Goal: Task Accomplishment & Management: Use online tool/utility

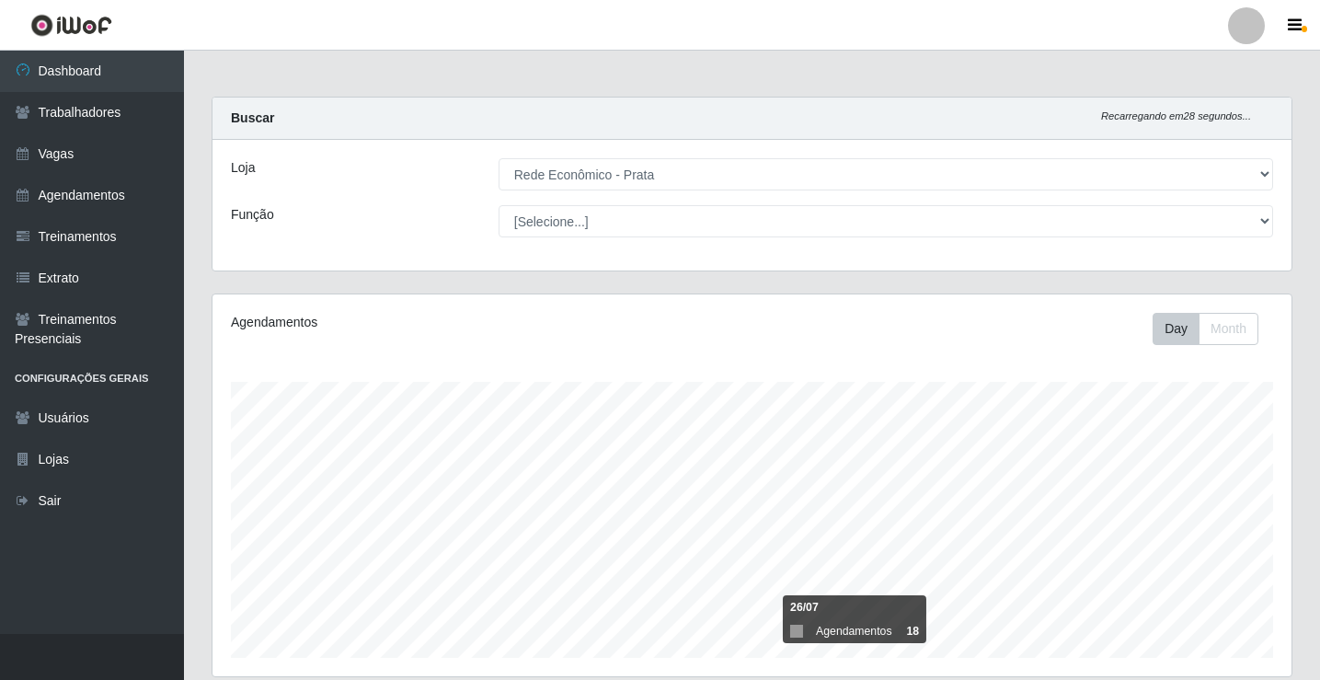
select select "192"
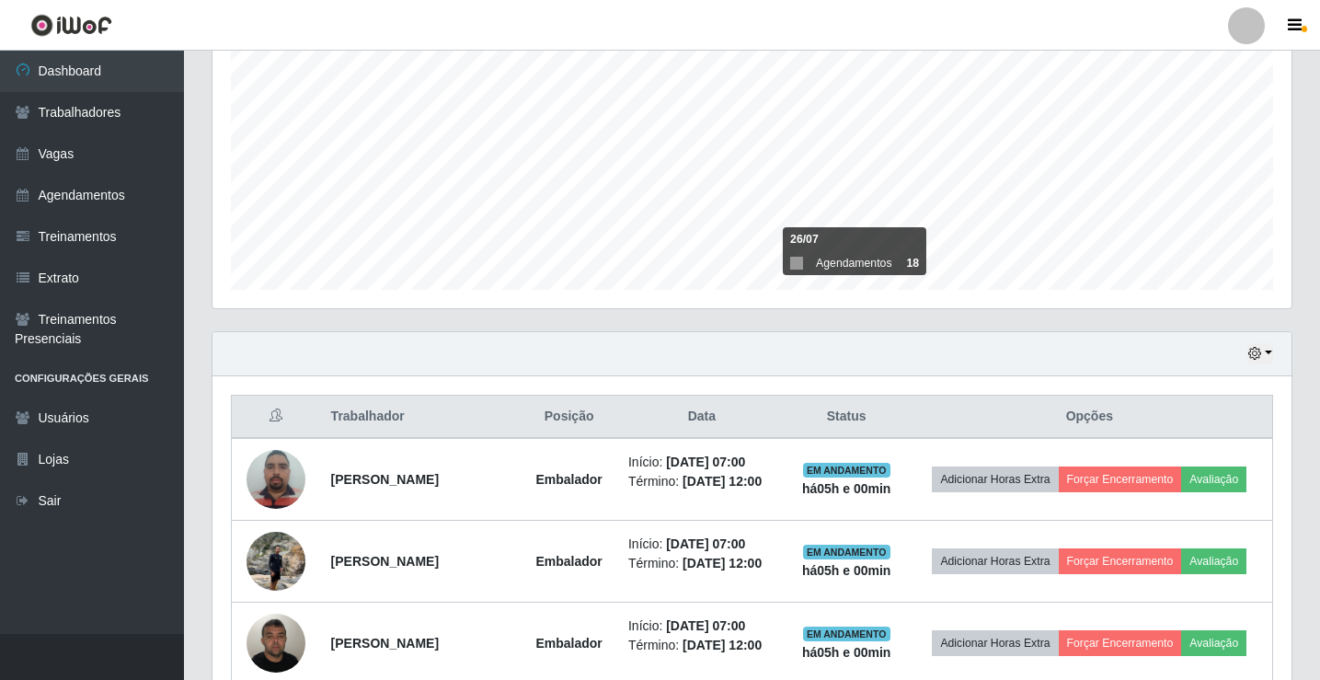
scroll to position [552, 0]
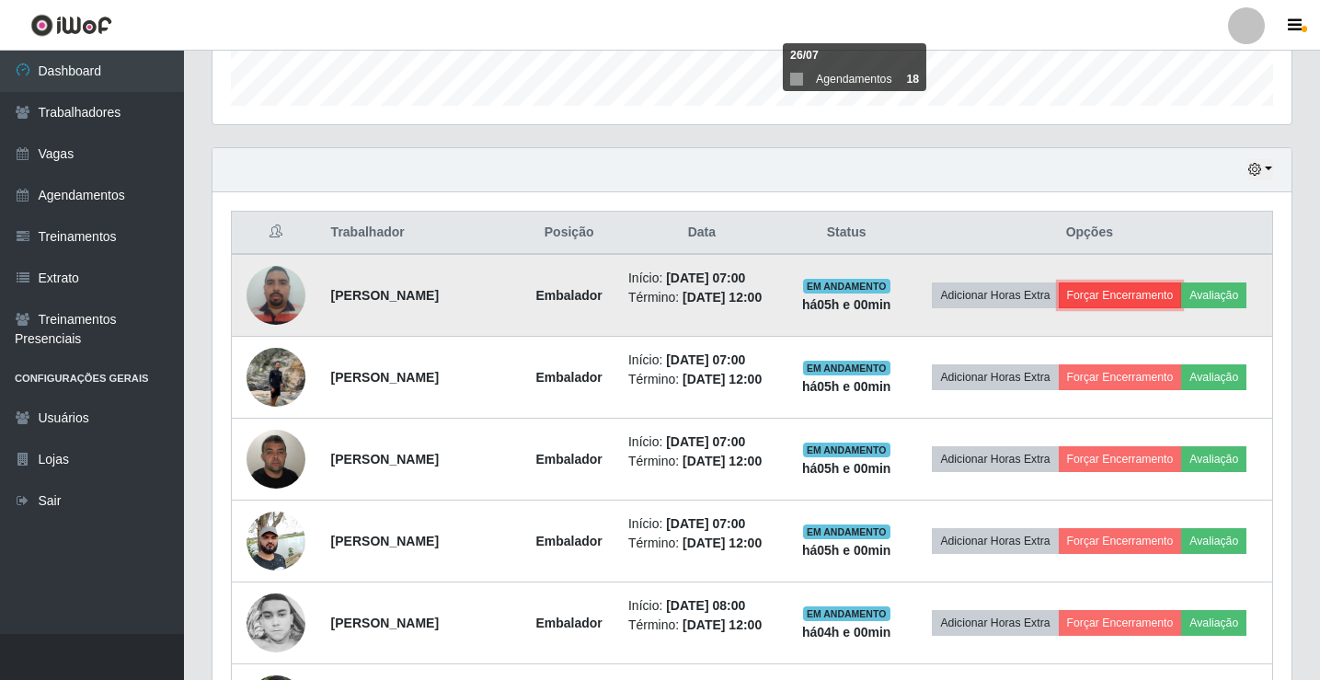
click at [1164, 298] on button "Forçar Encerramento" at bounding box center [1120, 295] width 123 height 26
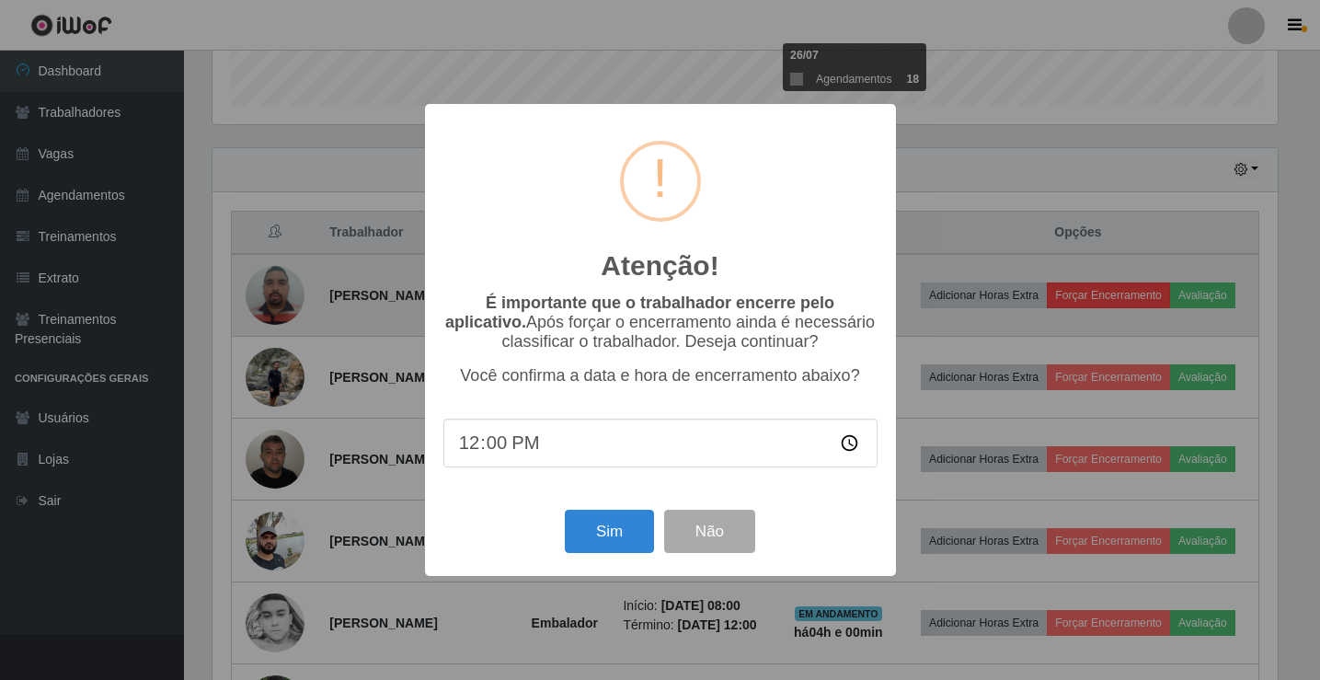
scroll to position [382, 1070]
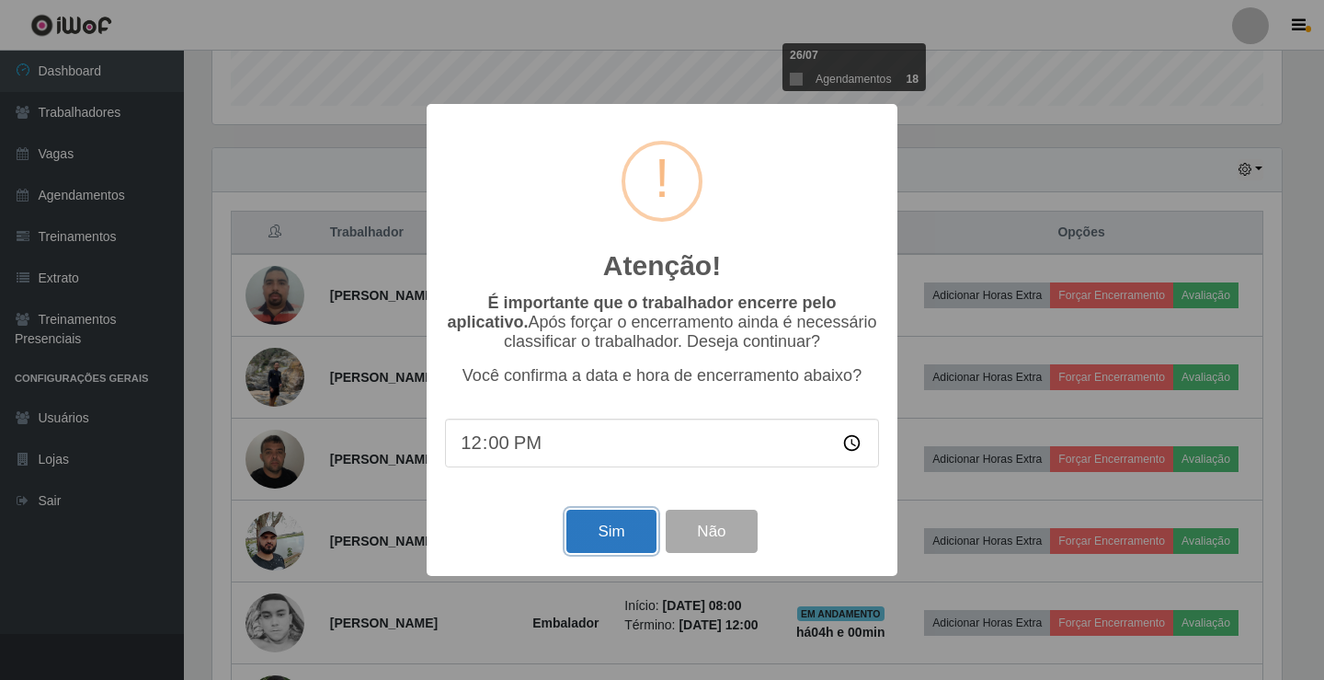
click at [619, 531] on button "Sim" at bounding box center [611, 531] width 89 height 43
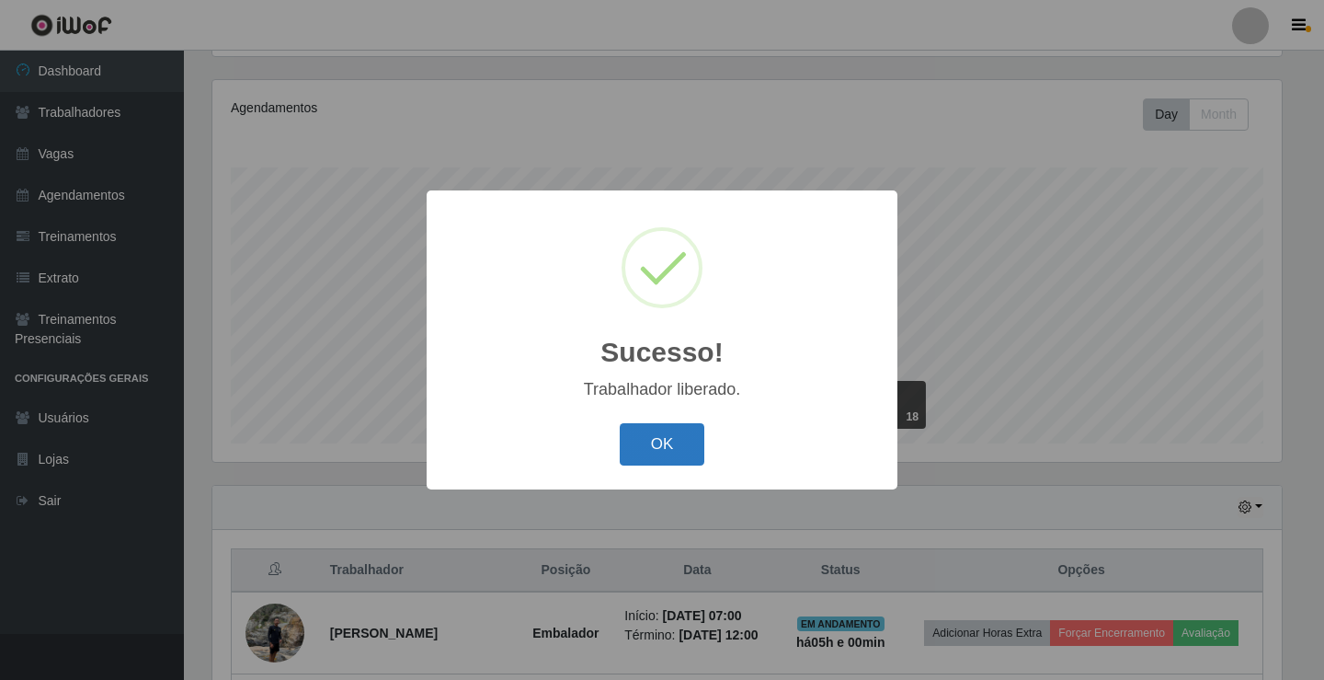
click at [683, 434] on button "OK" at bounding box center [663, 444] width 86 height 43
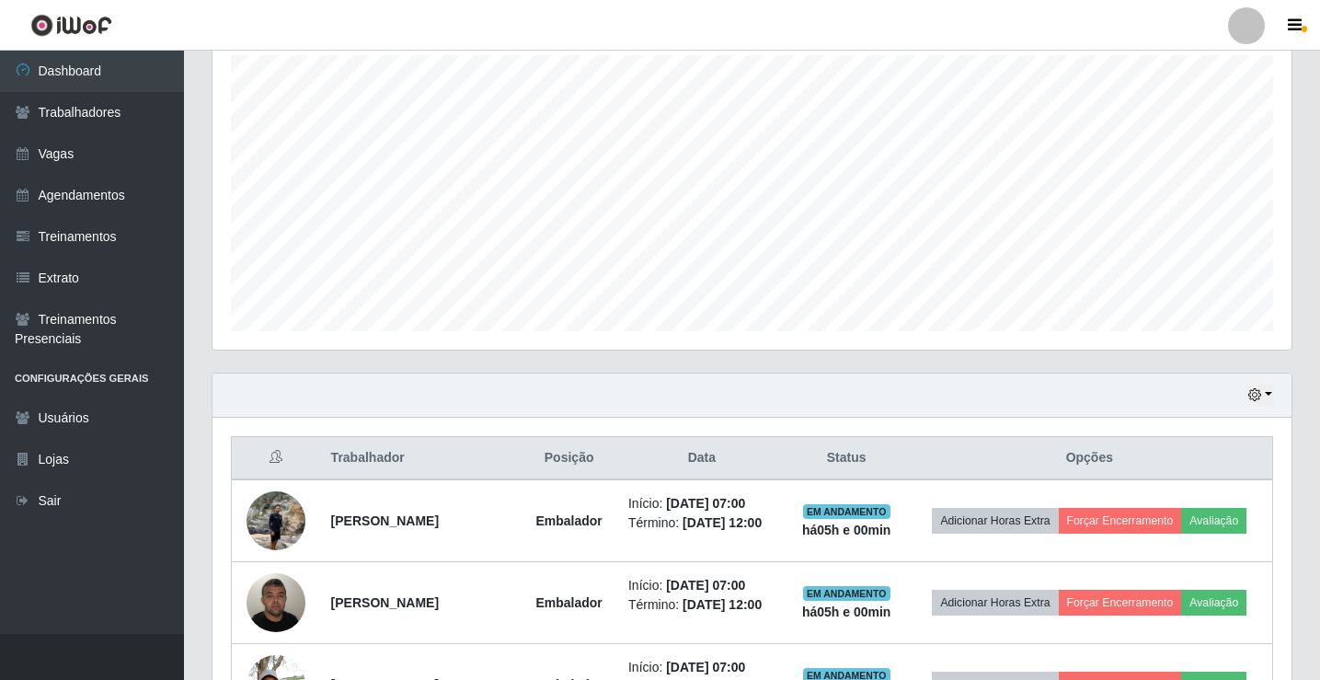
scroll to position [582, 0]
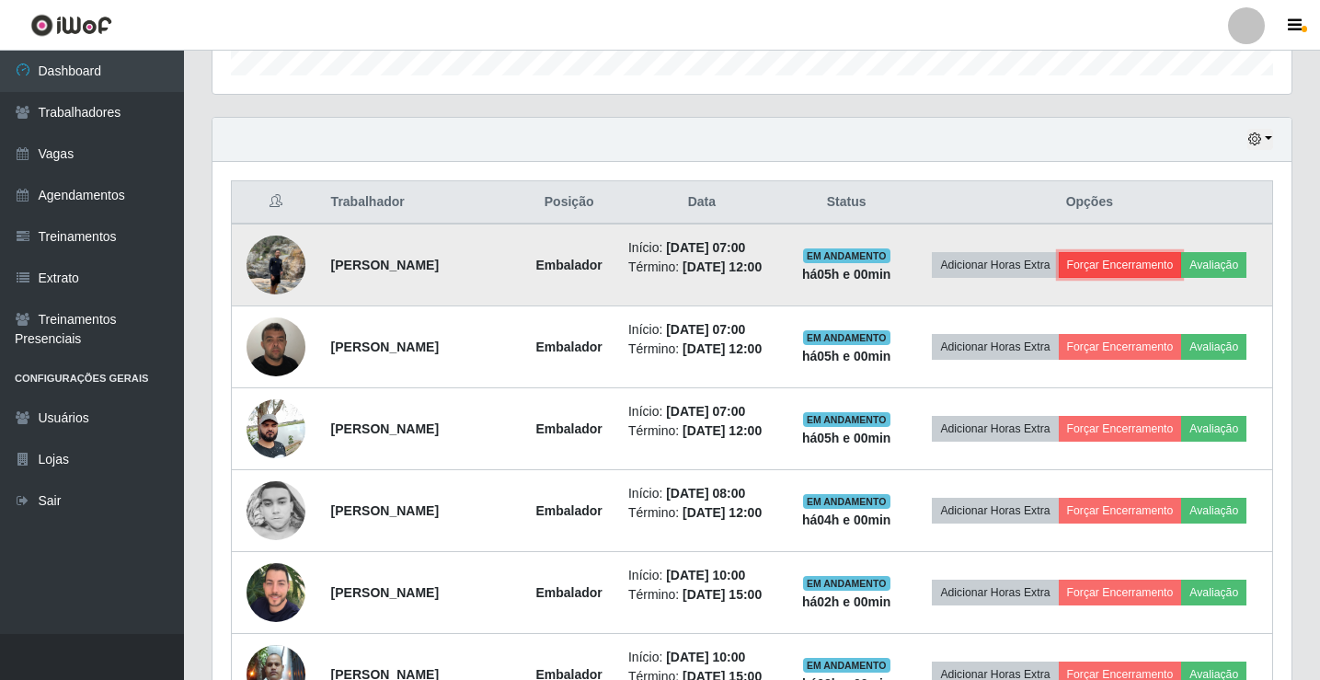
click at [1150, 266] on button "Forçar Encerramento" at bounding box center [1120, 265] width 123 height 26
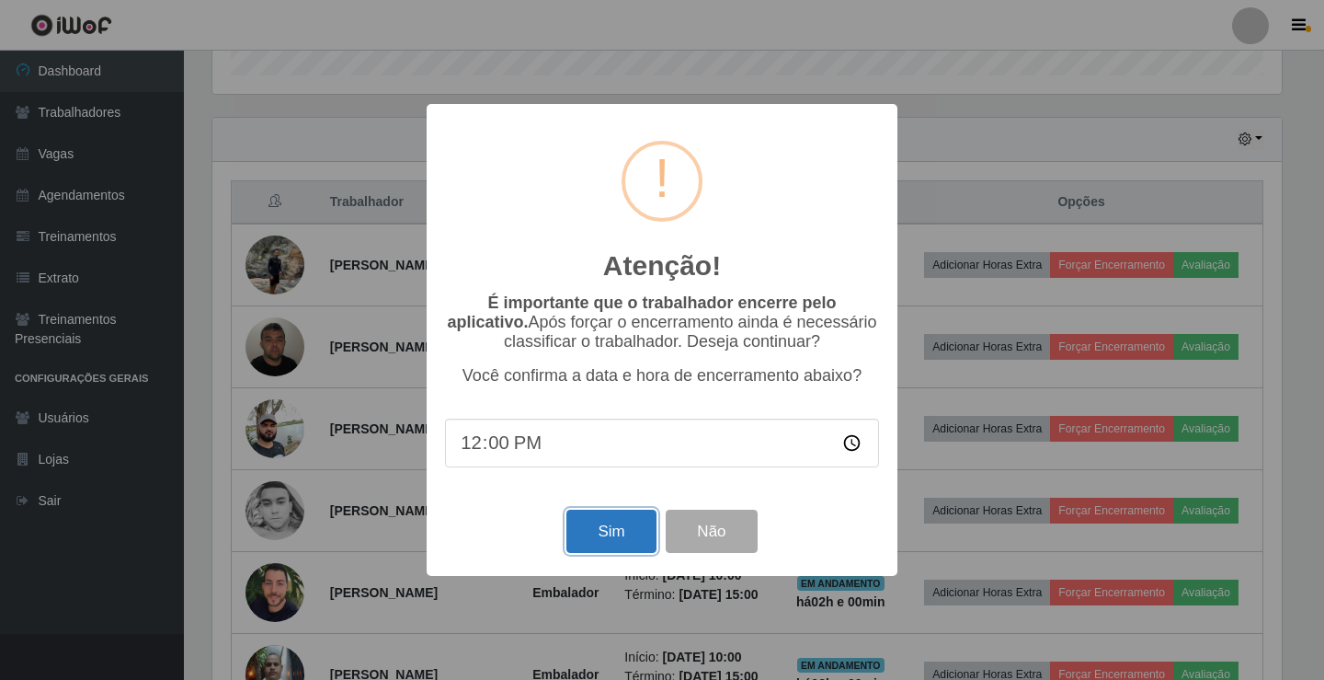
click at [619, 532] on button "Sim" at bounding box center [611, 531] width 89 height 43
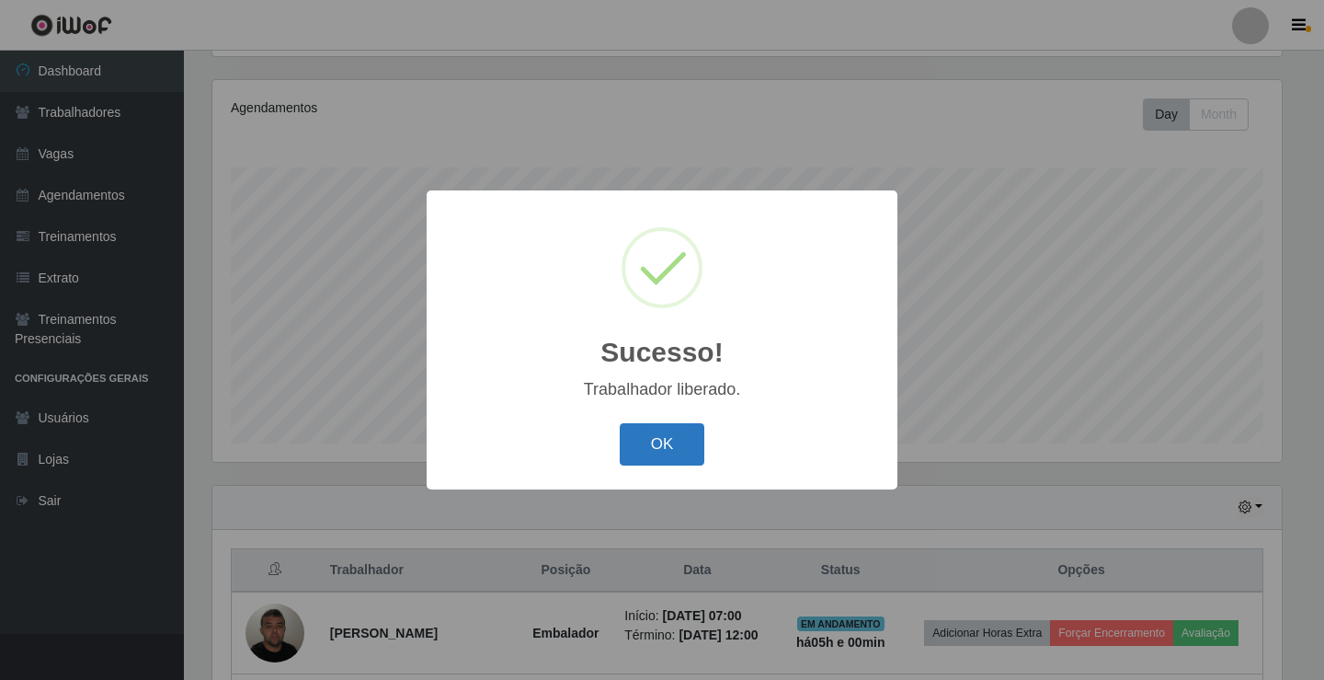
click at [686, 446] on button "OK" at bounding box center [663, 444] width 86 height 43
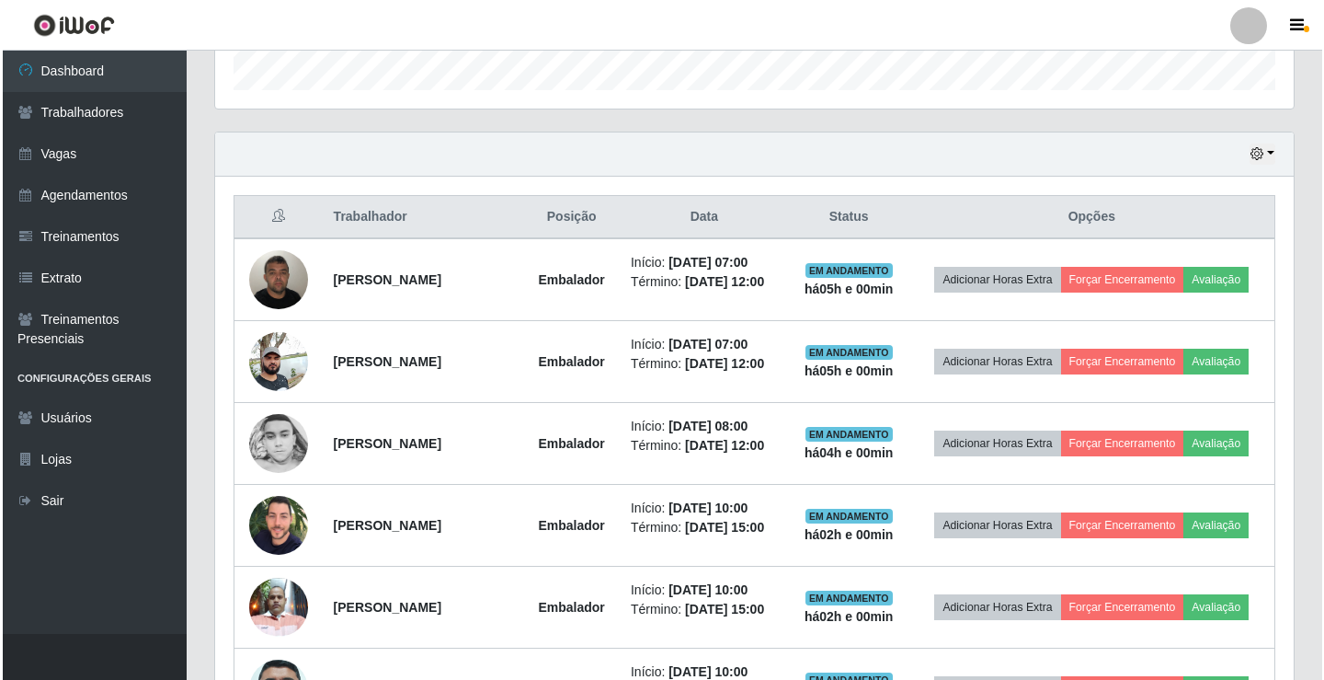
scroll to position [582, 0]
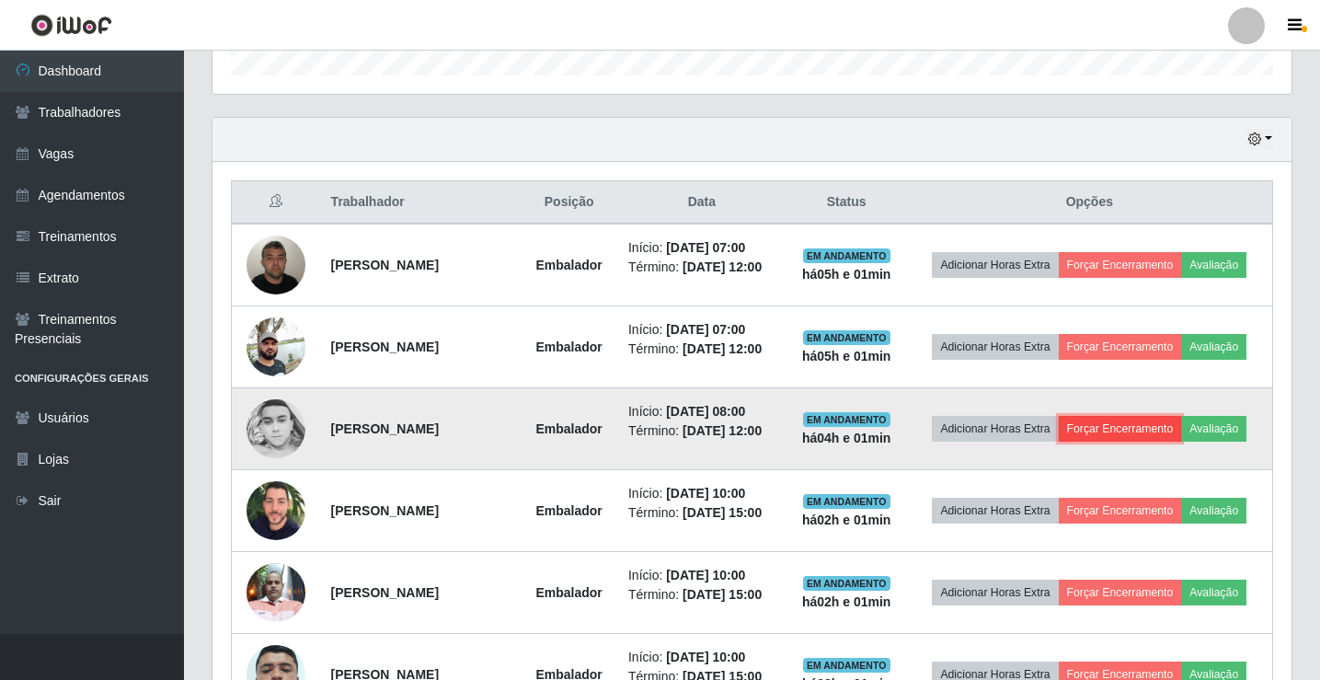
click at [1120, 426] on button "Forçar Encerramento" at bounding box center [1120, 429] width 123 height 26
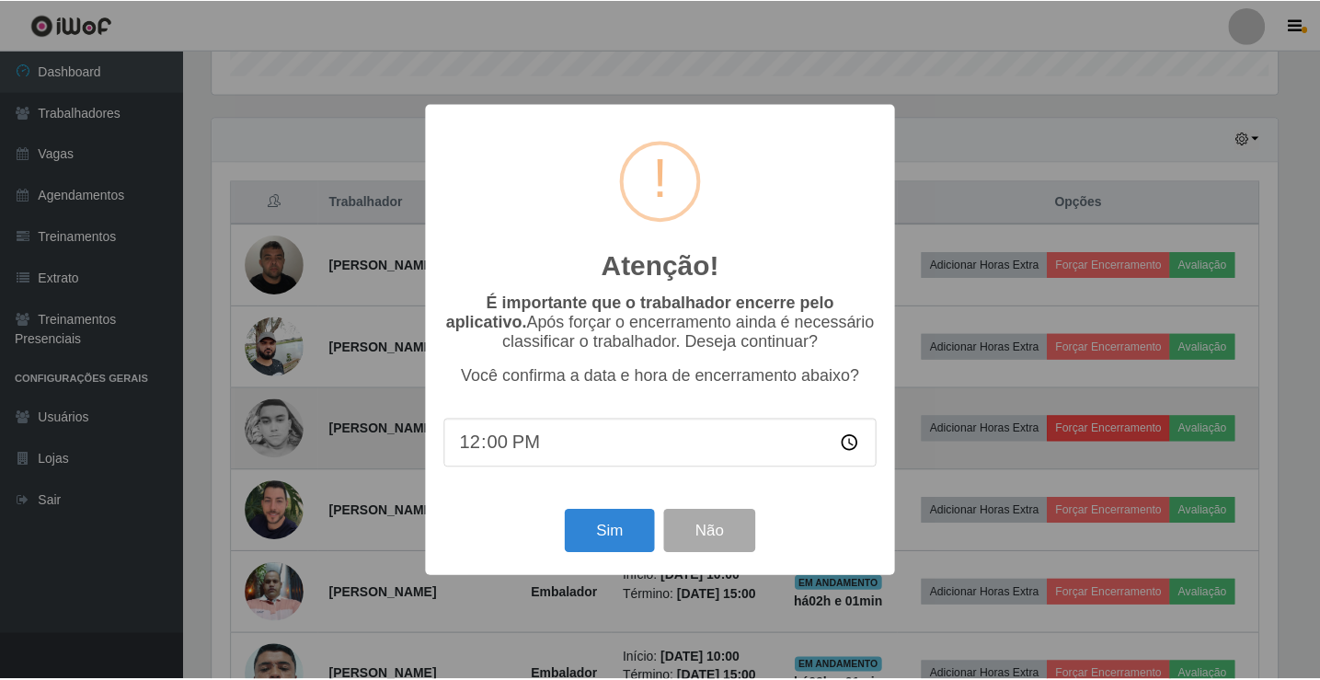
scroll to position [382, 1070]
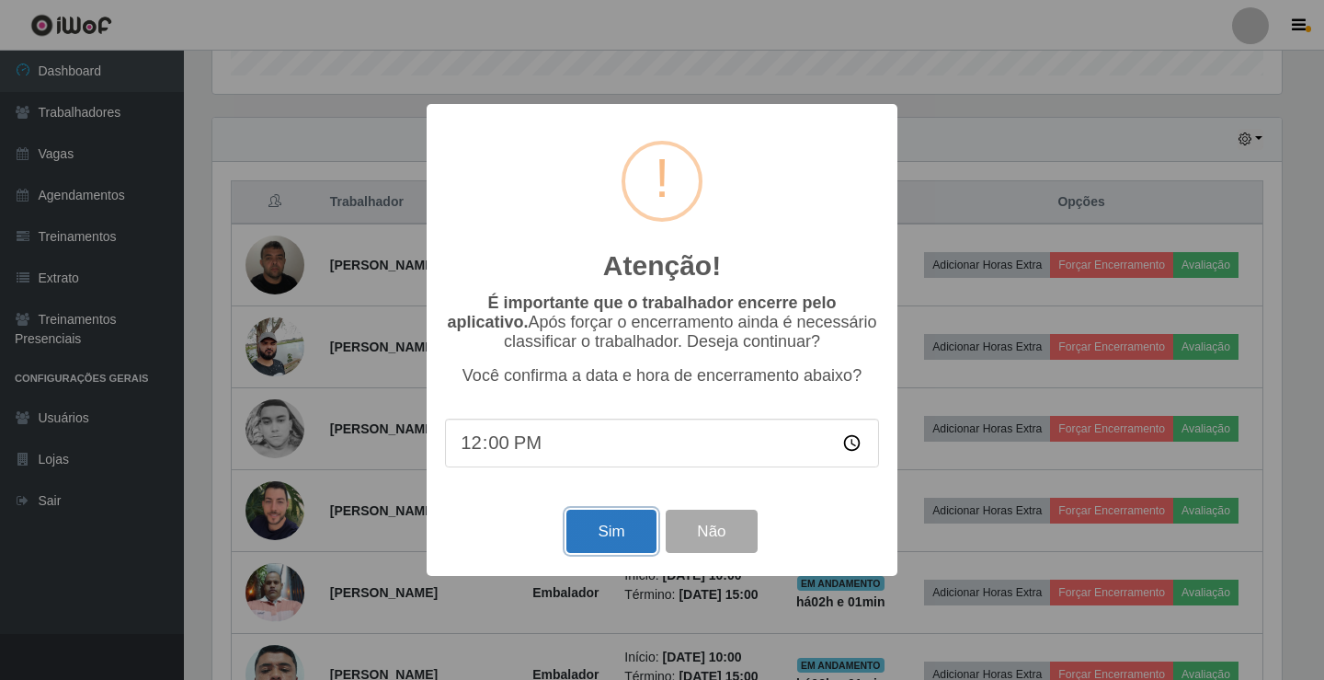
click at [629, 532] on button "Sim" at bounding box center [611, 531] width 89 height 43
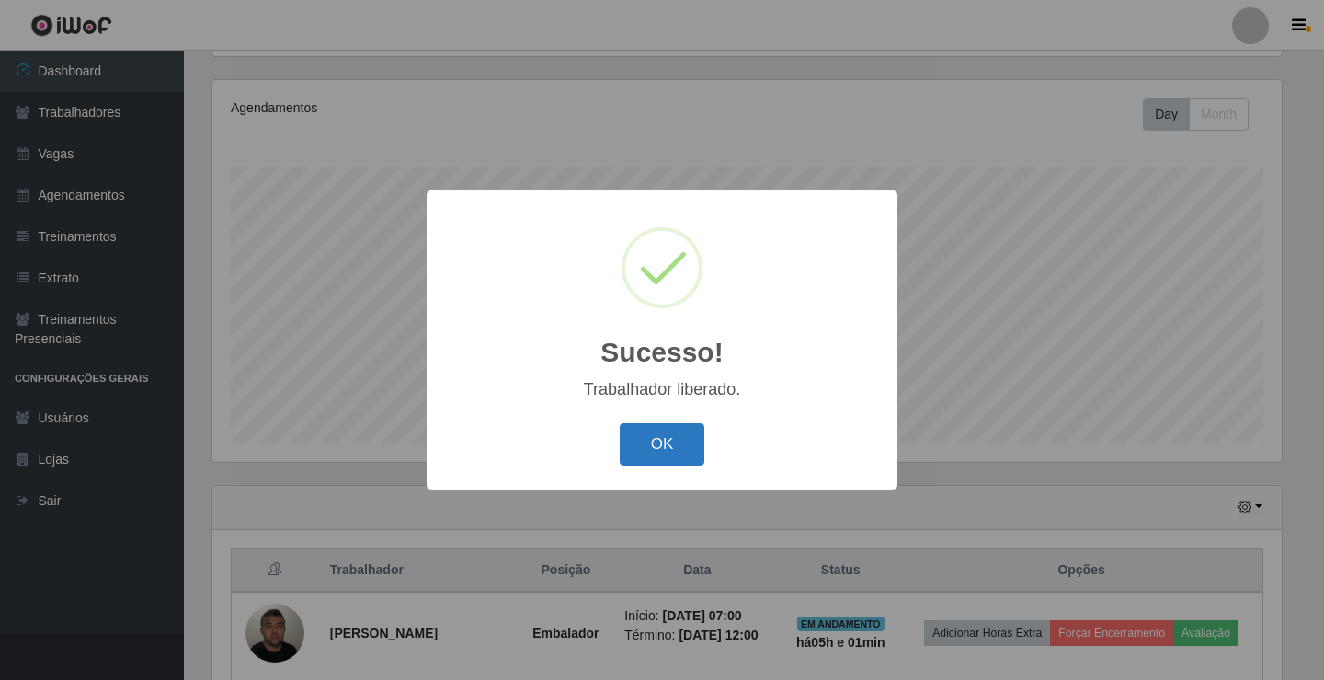
click at [686, 451] on button "OK" at bounding box center [663, 444] width 86 height 43
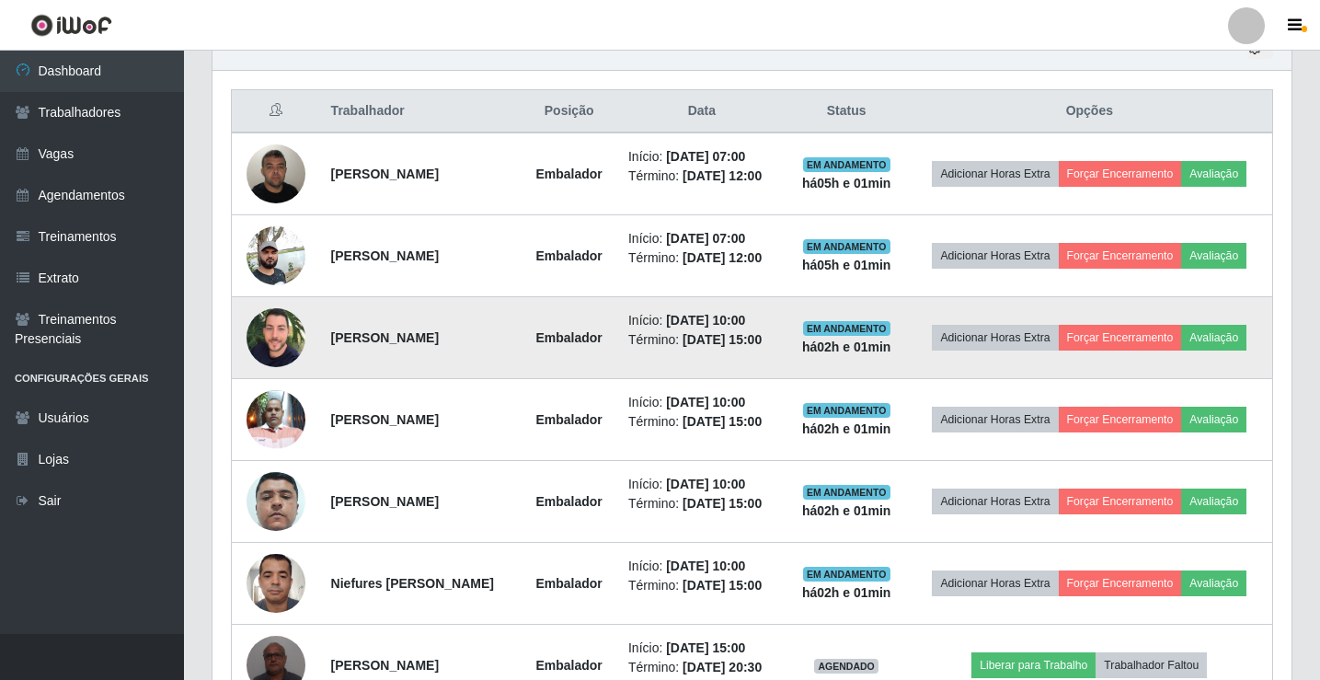
scroll to position [674, 0]
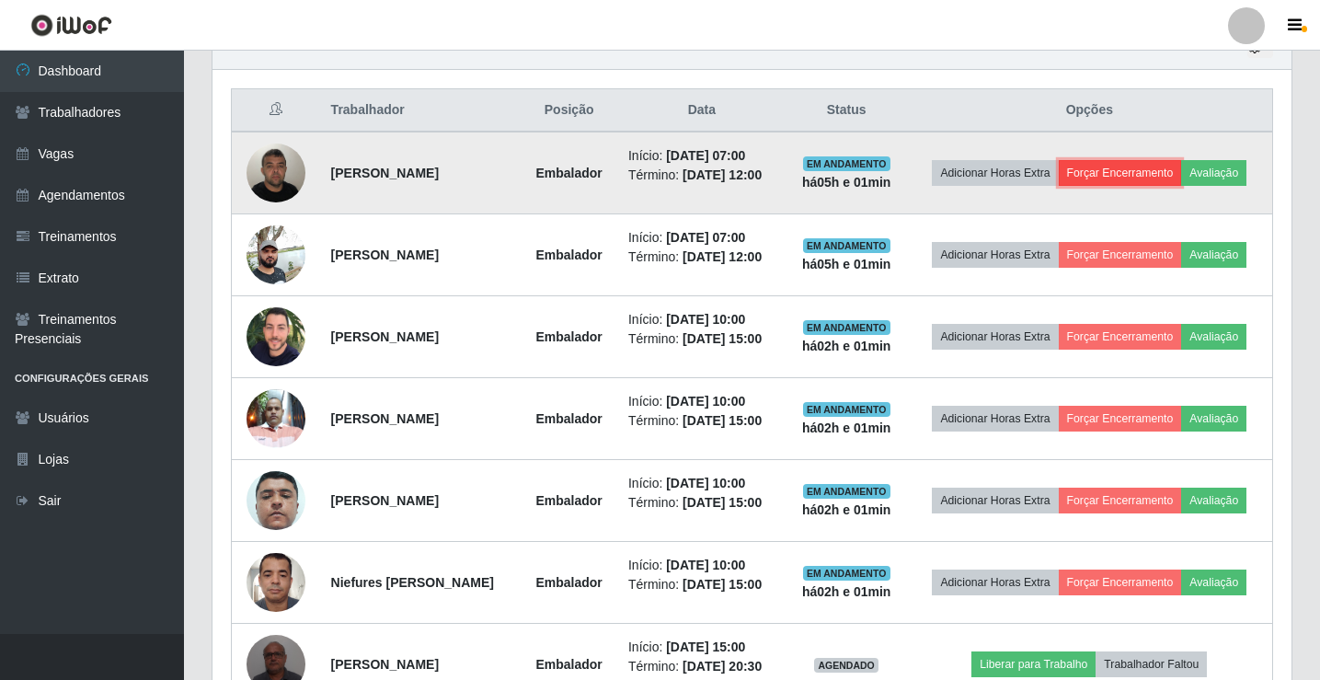
click at [1118, 166] on button "Forçar Encerramento" at bounding box center [1120, 173] width 123 height 26
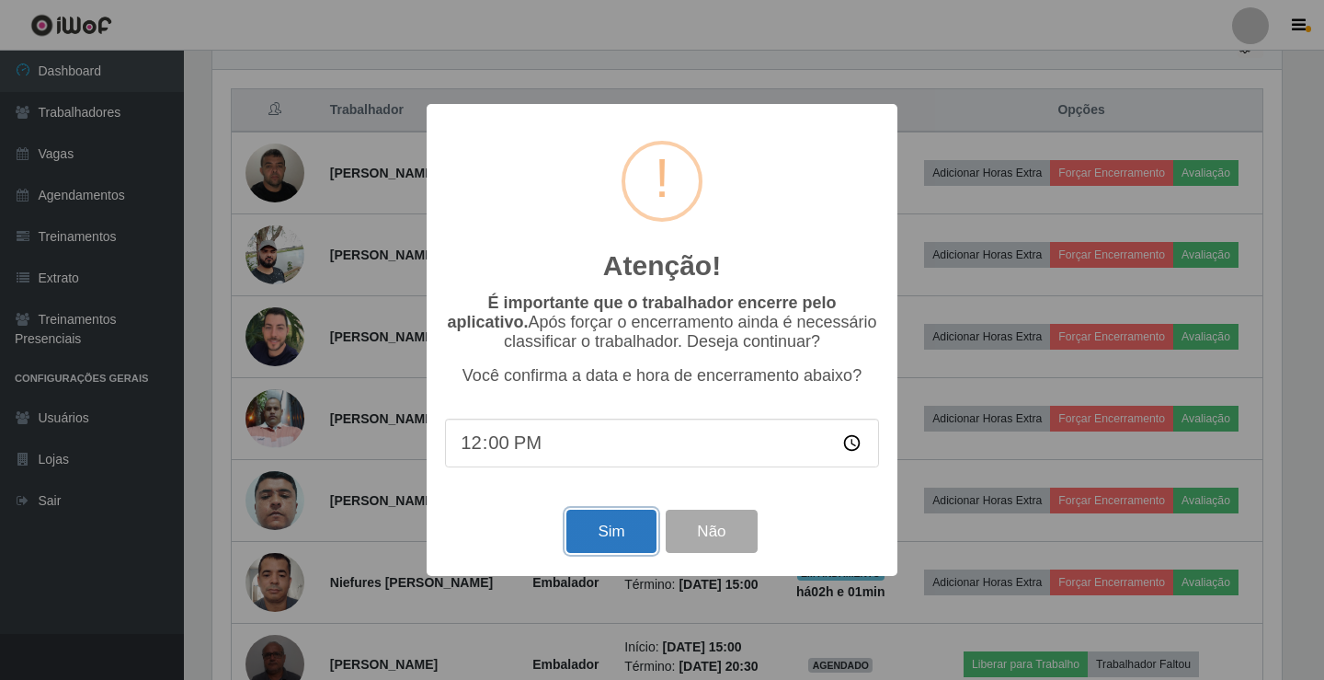
click at [593, 542] on button "Sim" at bounding box center [611, 531] width 89 height 43
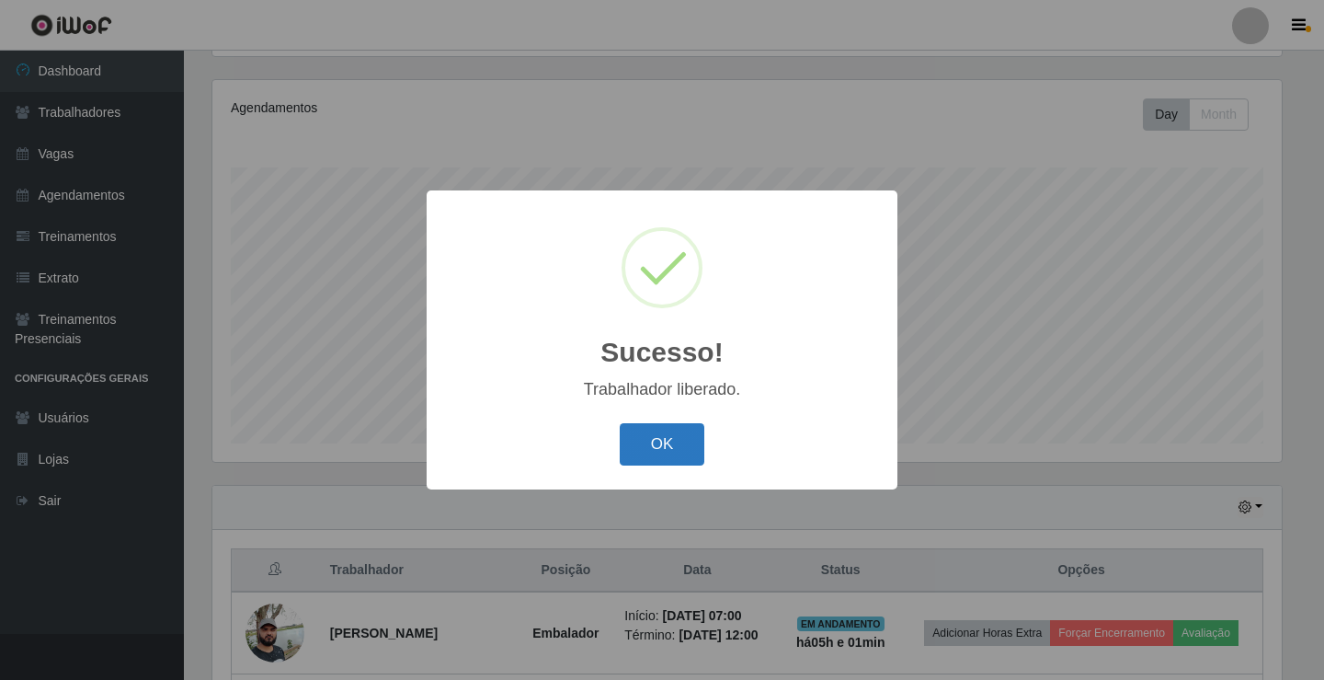
click at [689, 436] on button "OK" at bounding box center [663, 444] width 86 height 43
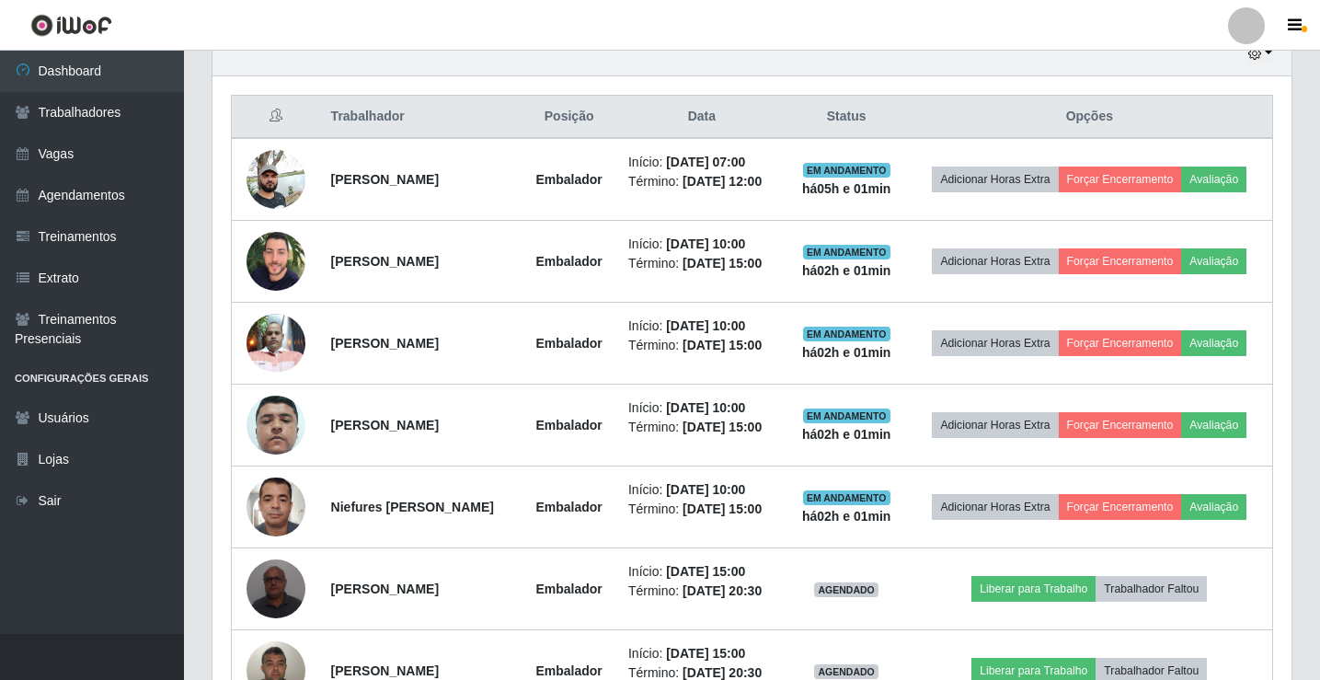
scroll to position [674, 0]
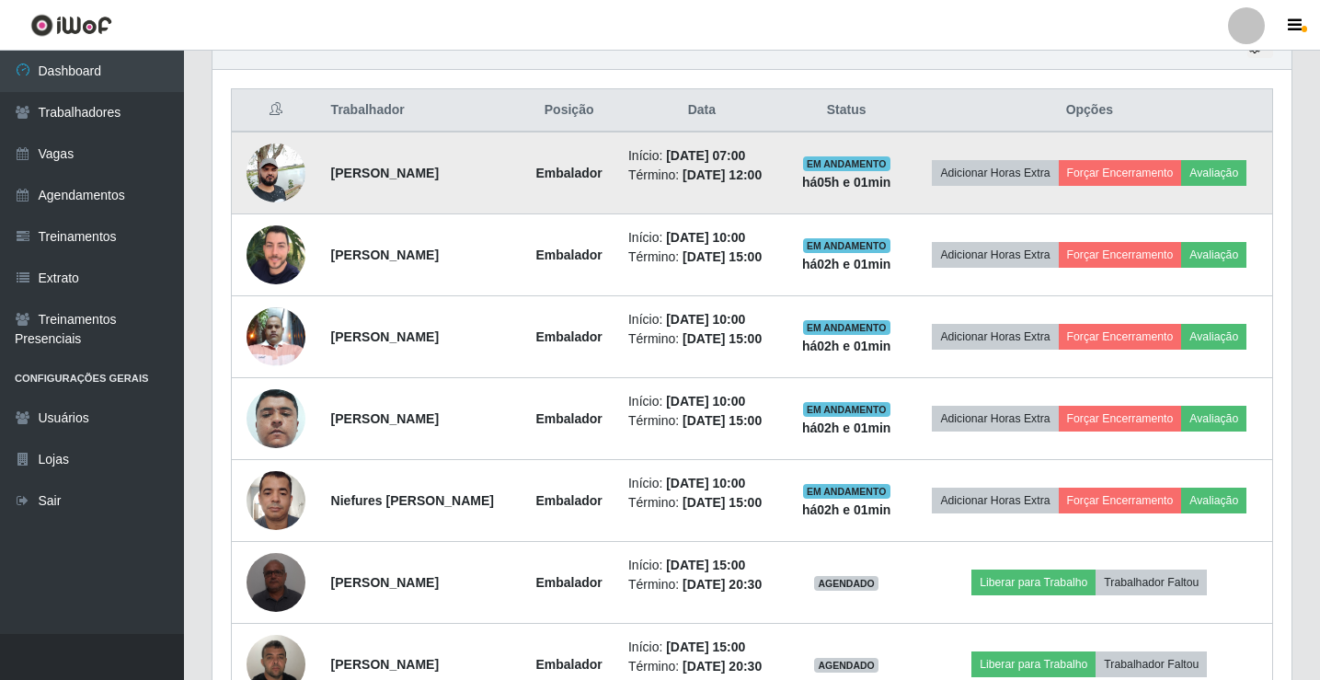
click at [282, 168] on img at bounding box center [275, 172] width 59 height 78
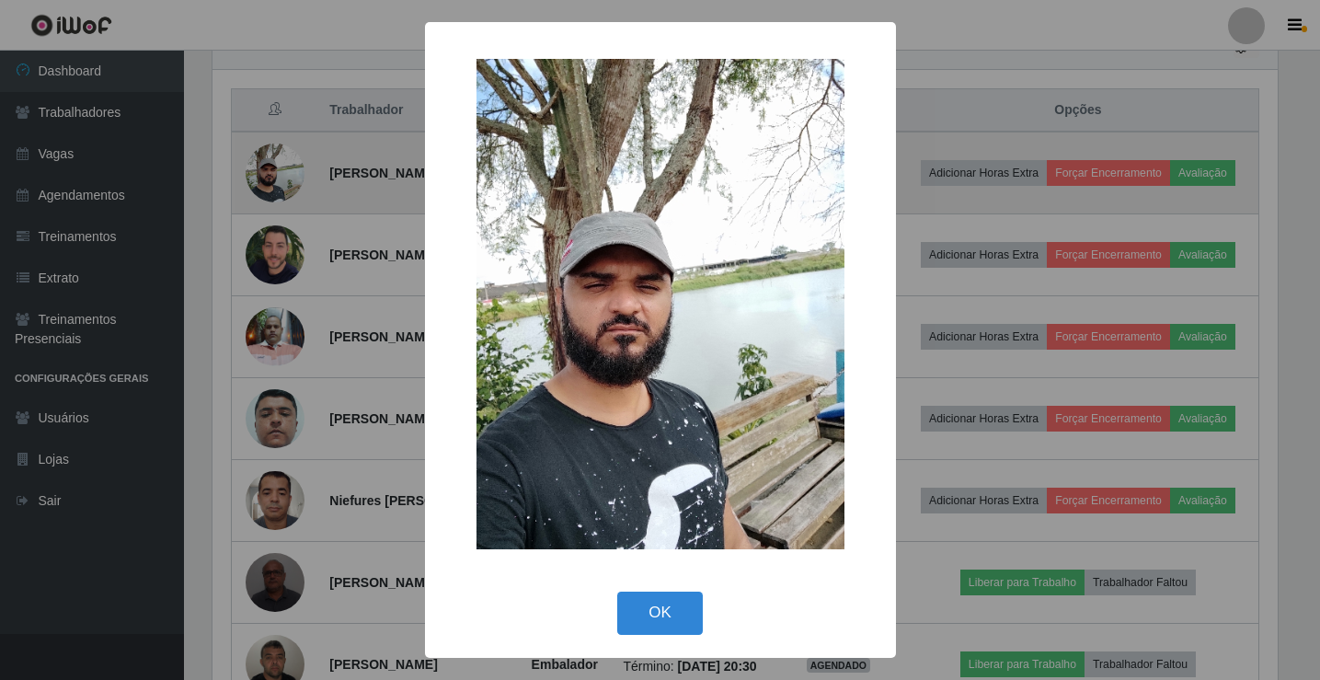
scroll to position [382, 1070]
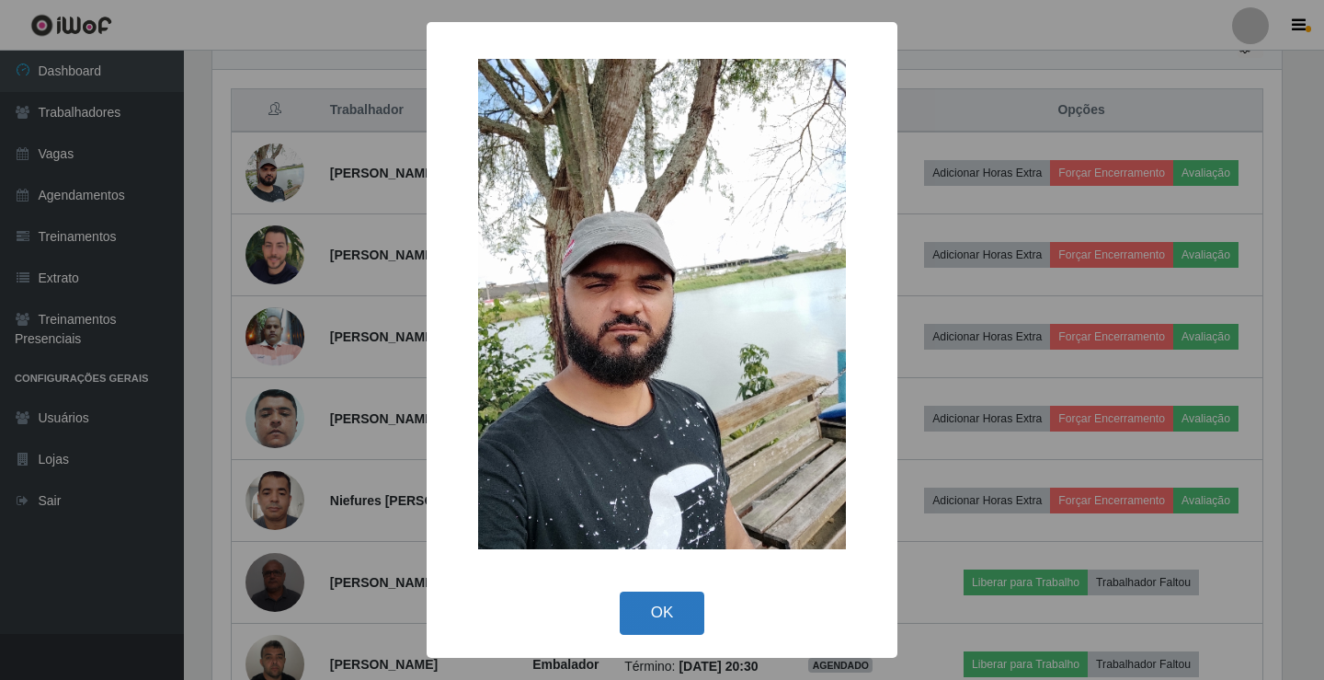
click at [685, 620] on button "OK" at bounding box center [663, 612] width 86 height 43
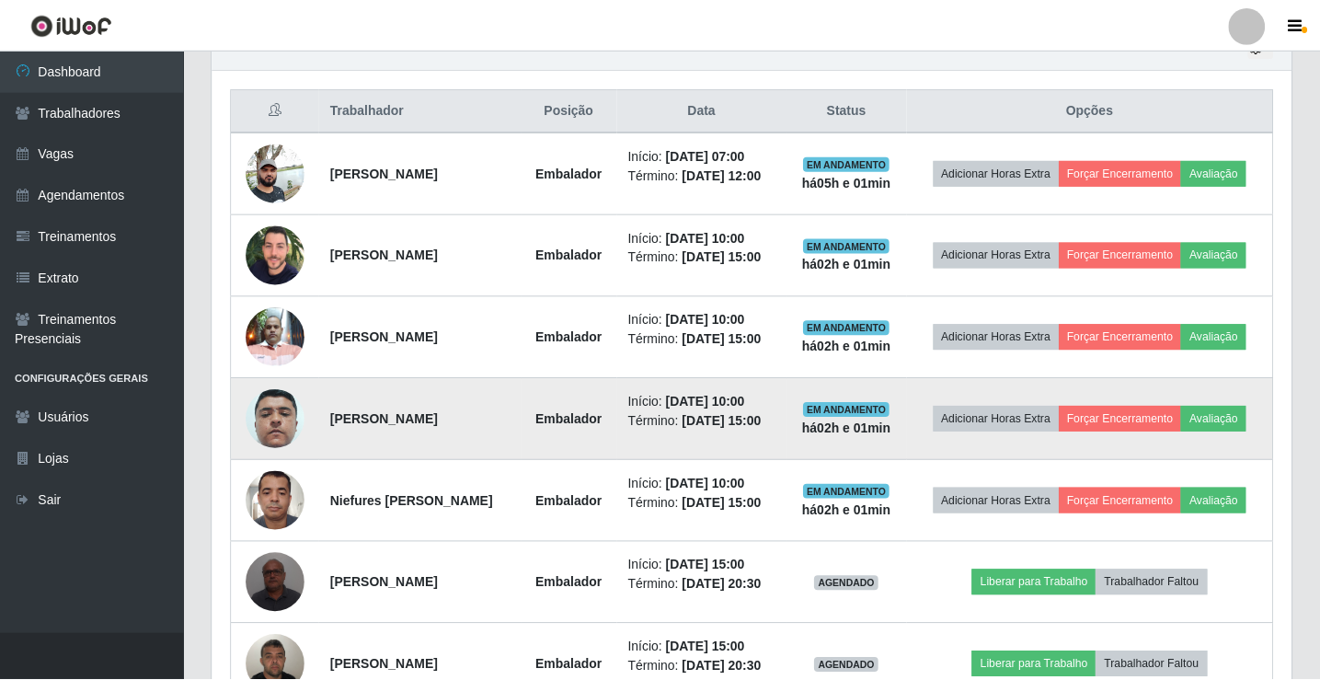
scroll to position [382, 1079]
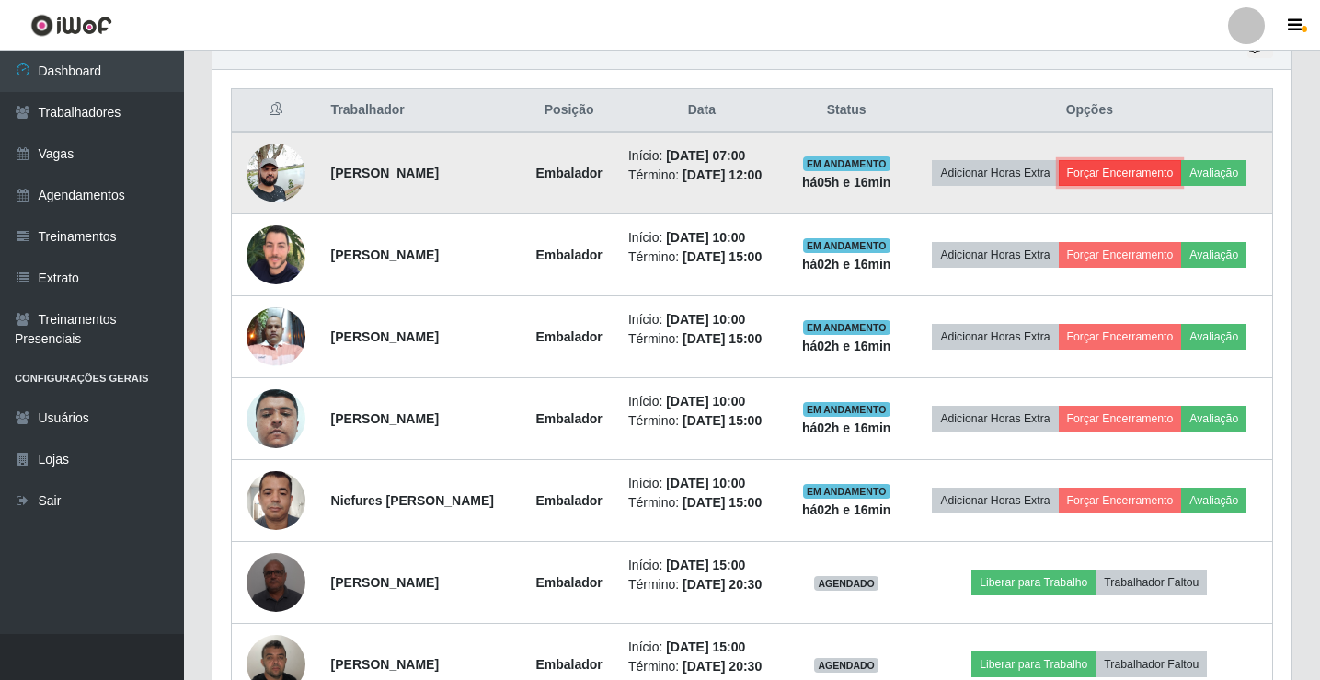
click at [1111, 175] on button "Forçar Encerramento" at bounding box center [1120, 173] width 123 height 26
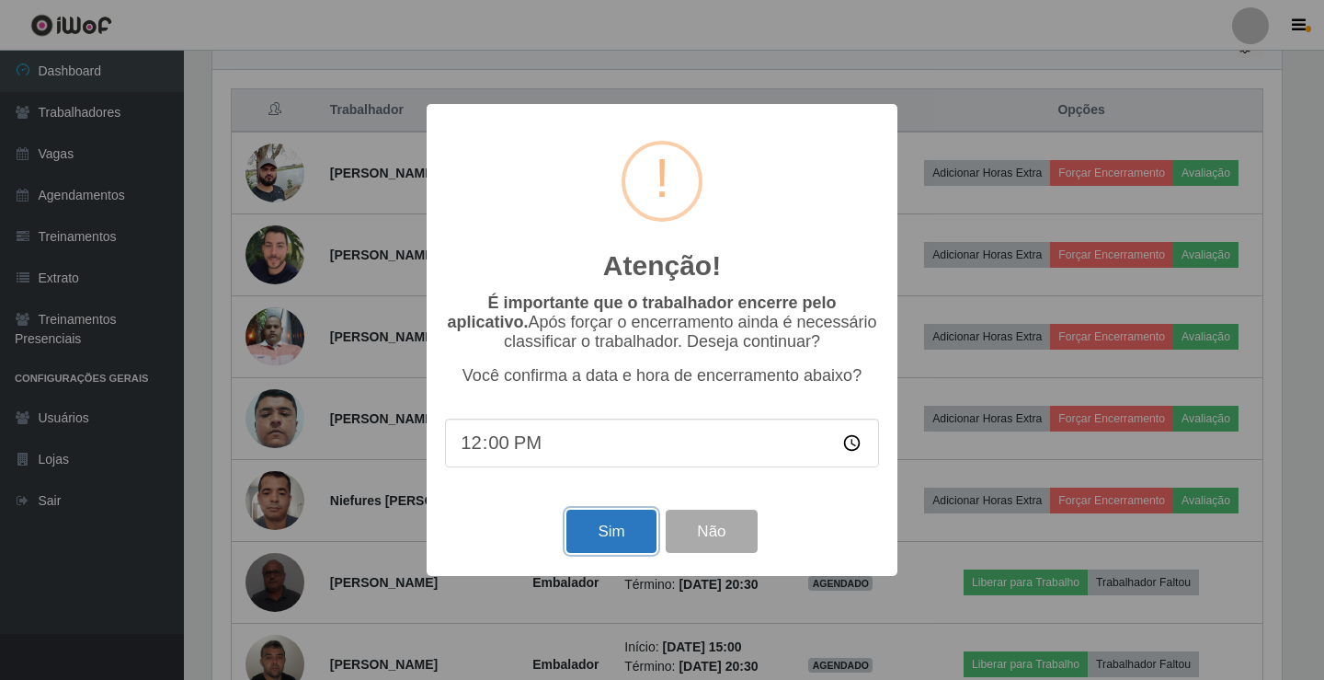
click at [623, 526] on button "Sim" at bounding box center [611, 531] width 89 height 43
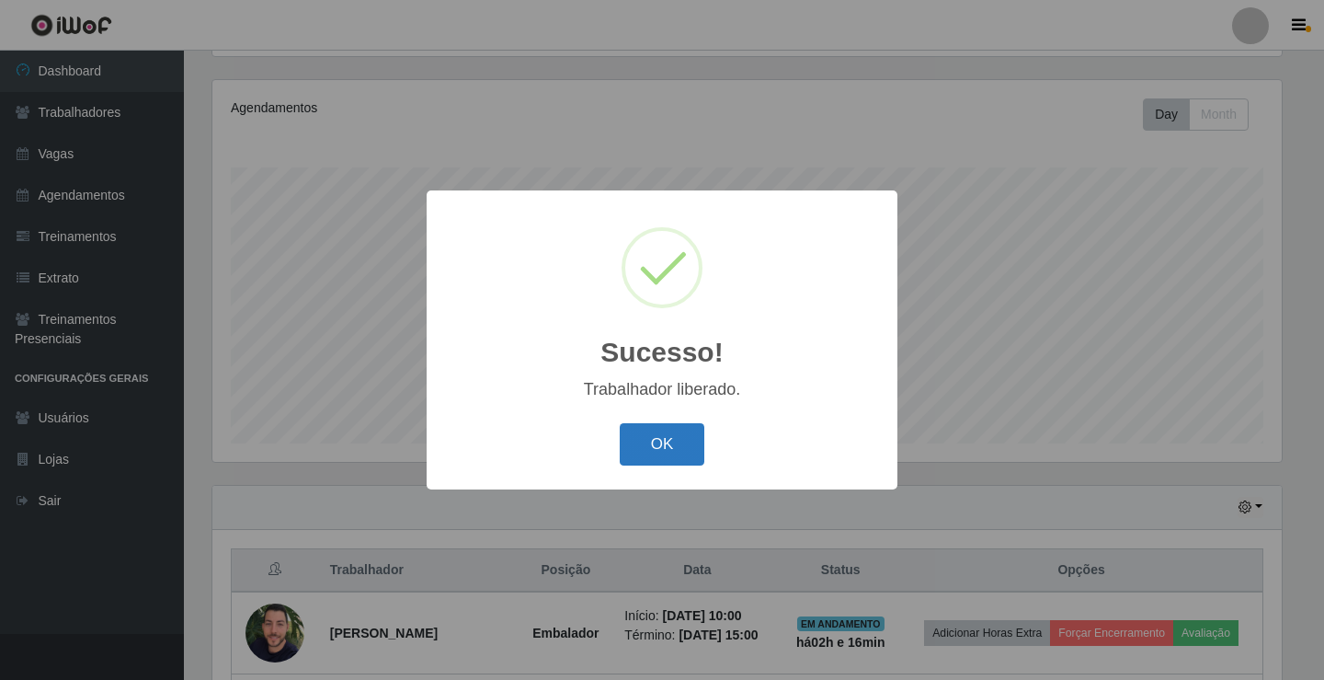
click at [671, 459] on button "OK" at bounding box center [663, 444] width 86 height 43
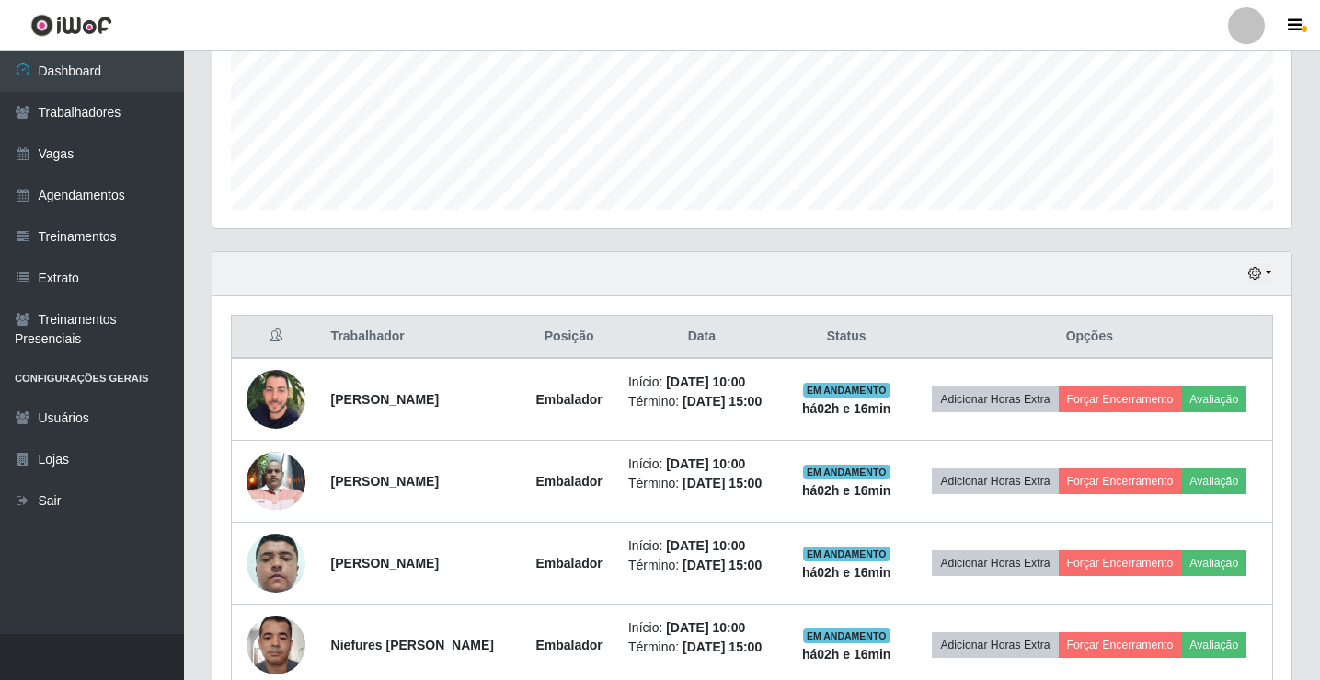
scroll to position [490, 0]
